Goal: Task Accomplishment & Management: Manage account settings

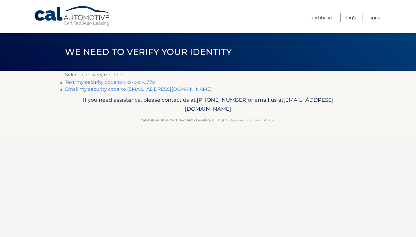
click at [141, 84] on link "Text my security code to xxx-xxx-0779" at bounding box center [110, 81] width 90 height 5
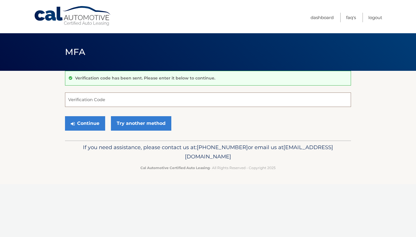
click at [110, 102] on input "Verification Code" at bounding box center [208, 99] width 286 height 14
type input "052616"
click at [85, 115] on div "Continue Try another method" at bounding box center [208, 124] width 286 height 20
click at [85, 127] on button "Continue" at bounding box center [85, 123] width 40 height 14
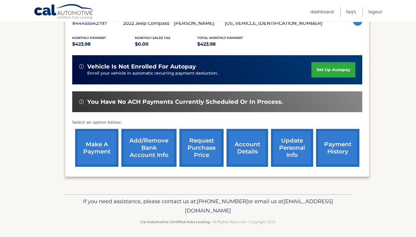
scroll to position [112, 0]
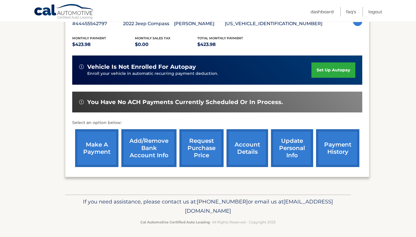
click at [238, 159] on link "account details" at bounding box center [248, 148] width 42 height 38
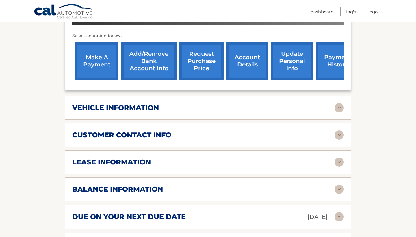
scroll to position [215, 0]
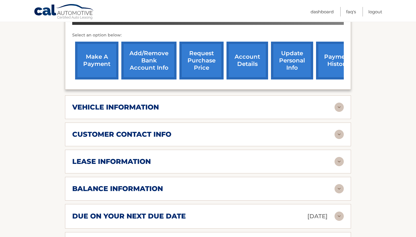
click at [338, 157] on img at bounding box center [339, 161] width 9 height 9
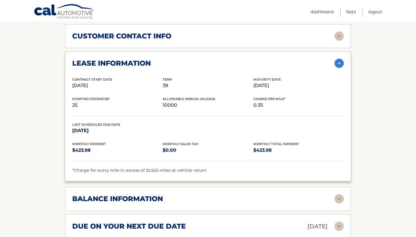
scroll to position [314, 0]
click at [339, 194] on img at bounding box center [339, 198] width 9 height 9
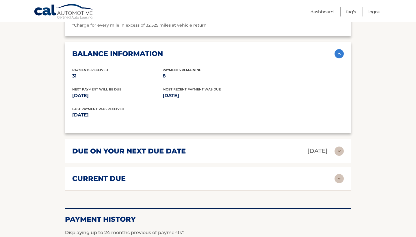
scroll to position [459, 0]
click at [339, 174] on img at bounding box center [339, 178] width 9 height 9
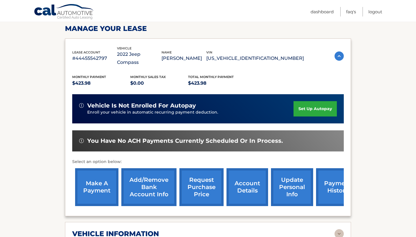
scroll to position [84, 0]
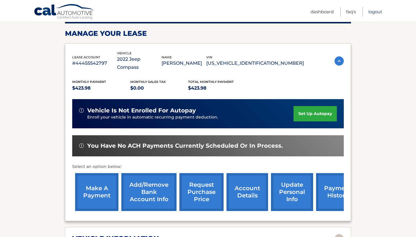
click at [373, 16] on link "Logout" at bounding box center [376, 12] width 14 height 10
